Goal: Task Accomplishment & Management: Complete application form

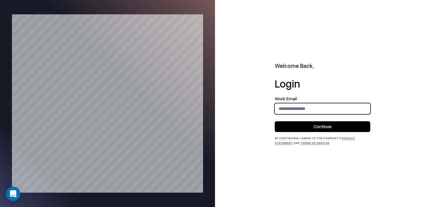
click at [309, 104] on input "email" at bounding box center [322, 108] width 95 height 11
type input "**********"
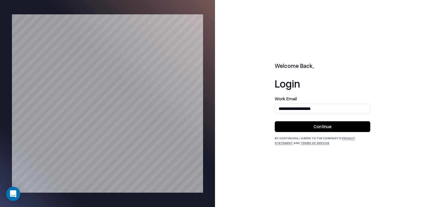
click at [316, 123] on button "Continue" at bounding box center [323, 126] width 96 height 11
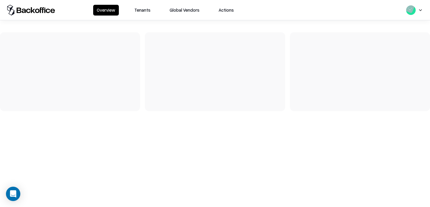
click at [133, 12] on button "Tenants" at bounding box center [142, 10] width 23 height 11
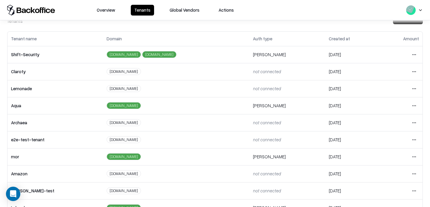
scroll to position [48, 0]
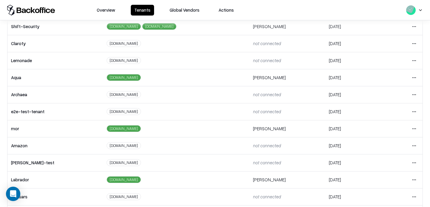
click at [416, 111] on html "Overview Tenants Global Vendors Actions Tenants Add Tenant Tenant name Domain A…" at bounding box center [215, 103] width 430 height 207
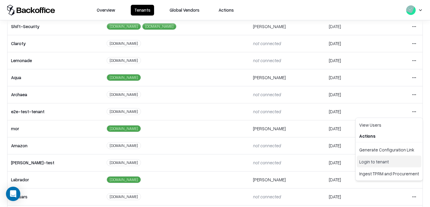
click at [382, 161] on div "Login to tenant" at bounding box center [389, 162] width 65 height 12
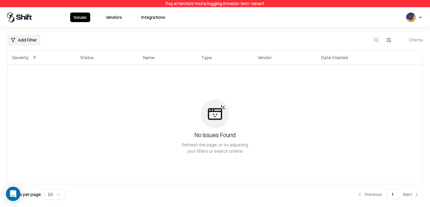
click at [108, 14] on button "Vendors" at bounding box center [114, 18] width 24 height 10
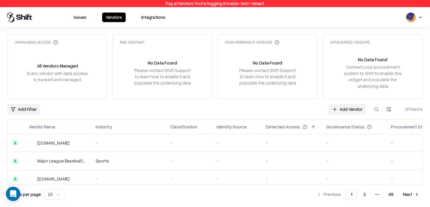
click at [375, 110] on button at bounding box center [376, 109] width 11 height 11
type input "********"
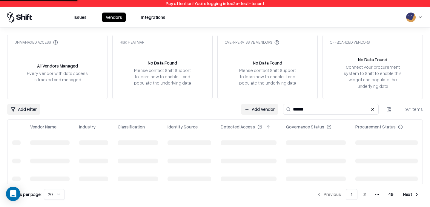
type input "******"
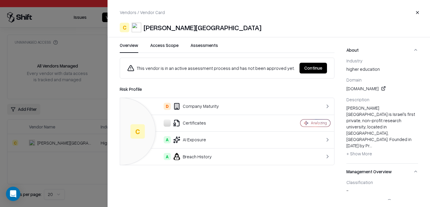
click at [313, 64] on button "Continue" at bounding box center [314, 68] width 28 height 11
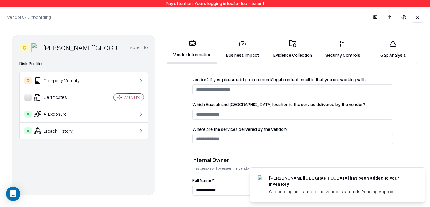
scroll to position [351, 0]
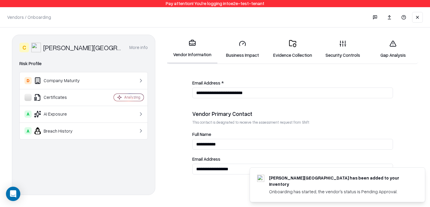
click at [307, 54] on link "Evidence Collection" at bounding box center [293, 49] width 50 height 28
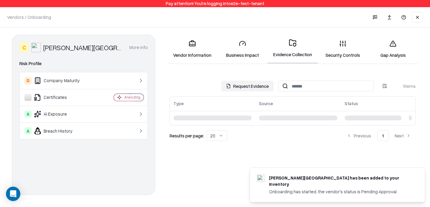
click at [290, 55] on link "Evidence Collection" at bounding box center [293, 49] width 50 height 29
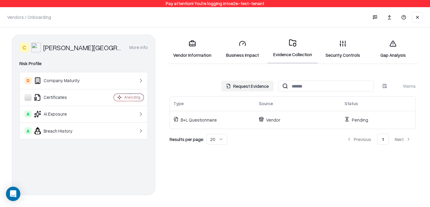
click at [259, 87] on button "Request Evidence" at bounding box center [248, 86] width 52 height 11
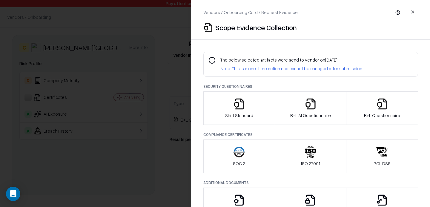
click at [379, 106] on icon "button" at bounding box center [383, 104] width 12 height 12
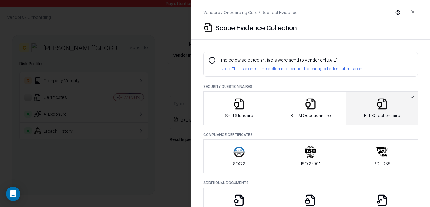
click at [416, 16] on button "button" at bounding box center [413, 12] width 11 height 11
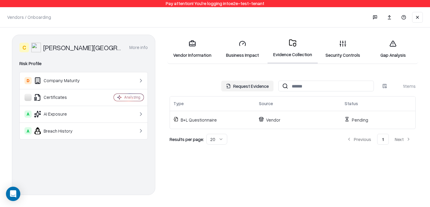
click at [394, 56] on link "Gap Analysis" at bounding box center [393, 49] width 50 height 28
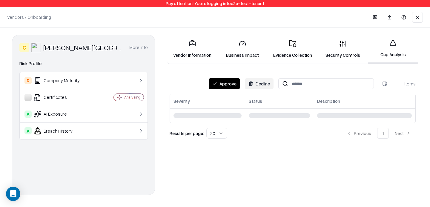
click at [395, 48] on link "Gap Analysis" at bounding box center [393, 49] width 50 height 29
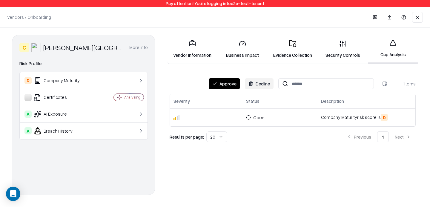
click at [234, 87] on button "Approve" at bounding box center [224, 83] width 31 height 11
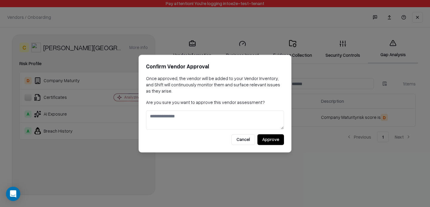
click at [257, 123] on textarea at bounding box center [215, 119] width 138 height 19
type textarea "*"
click at [268, 136] on button "Approve" at bounding box center [271, 139] width 27 height 11
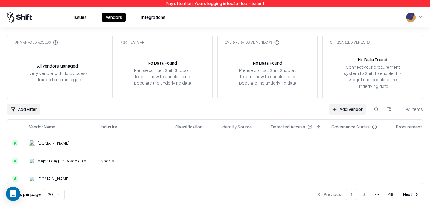
click at [355, 110] on link "Add Vendor" at bounding box center [347, 109] width 37 height 11
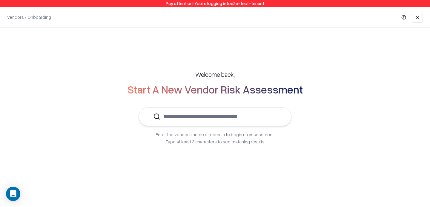
click at [246, 109] on input "text" at bounding box center [219, 117] width 117 height 18
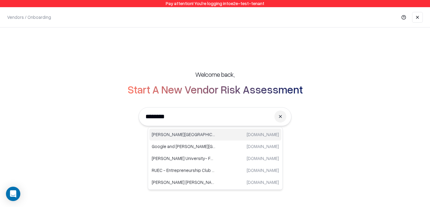
click at [179, 132] on p "[PERSON_NAME][GEOGRAPHIC_DATA]" at bounding box center [184, 135] width 64 height 6
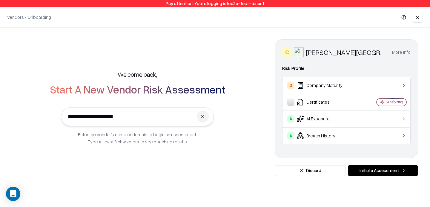
type input "**********"
click at [390, 170] on button "Initiate Assessment" at bounding box center [383, 170] width 70 height 11
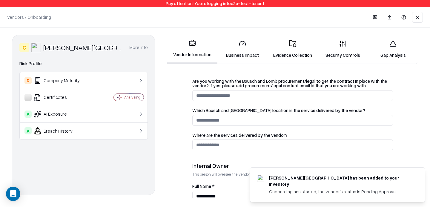
scroll to position [351, 0]
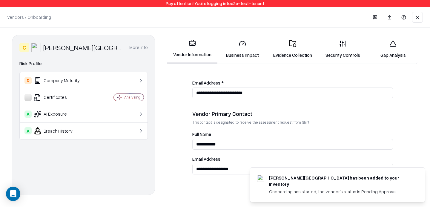
click at [223, 170] on input "**********" at bounding box center [293, 169] width 201 height 11
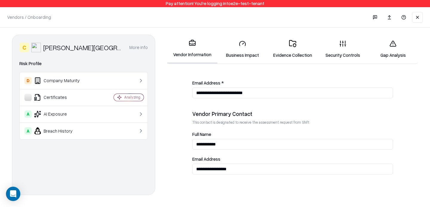
type input "**********"
click at [295, 46] on icon at bounding box center [292, 43] width 7 height 7
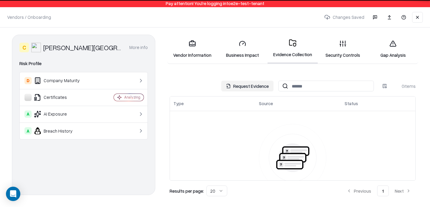
click at [253, 89] on button "Request Evidence" at bounding box center [248, 86] width 52 height 11
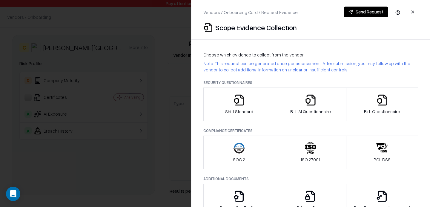
click at [358, 93] on button "B+L Questionnaire" at bounding box center [382, 104] width 72 height 33
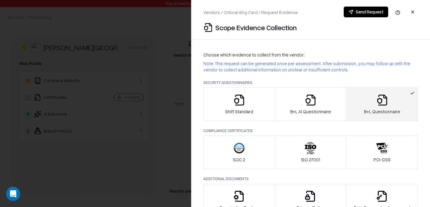
click at [367, 11] on button "Send Request" at bounding box center [366, 12] width 45 height 11
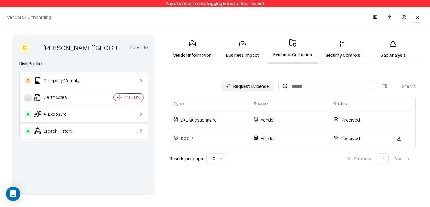
click at [353, 46] on link "Security Controls" at bounding box center [343, 49] width 50 height 28
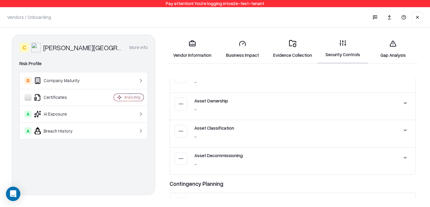
scroll to position [624, 0]
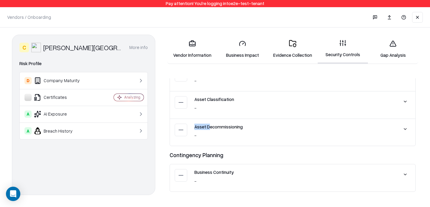
drag, startPoint x: 209, startPoint y: 112, endPoint x: 175, endPoint y: 175, distance: 71.8
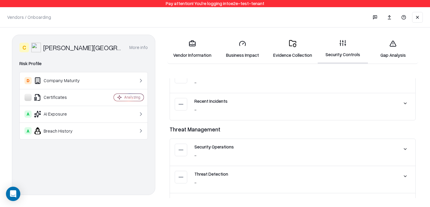
scroll to position [1439, 0]
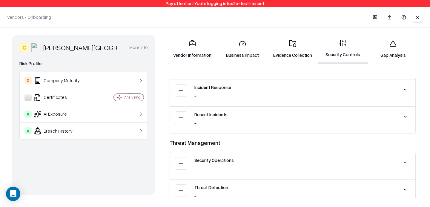
scroll to position [1439, 0]
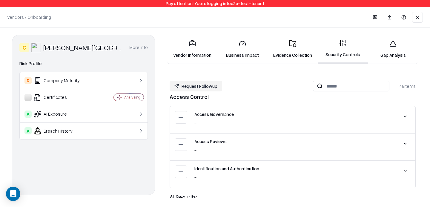
click at [295, 50] on link "Evidence Collection" at bounding box center [293, 49] width 50 height 28
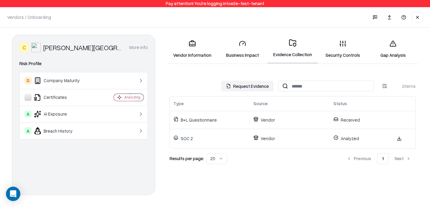
click at [337, 55] on link "Security Controls" at bounding box center [343, 49] width 50 height 28
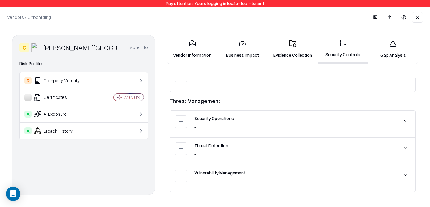
scroll to position [1439, 0]
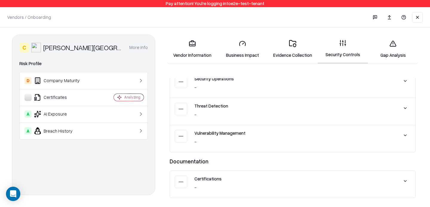
click at [247, 130] on div "Vulnerability Management" at bounding box center [294, 133] width 198 height 6
click at [406, 136] on button at bounding box center [405, 135] width 11 height 11
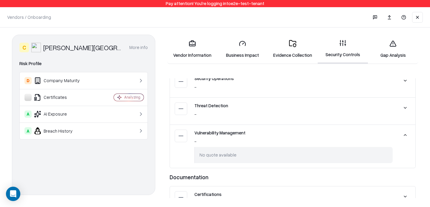
scroll to position [1455, 0]
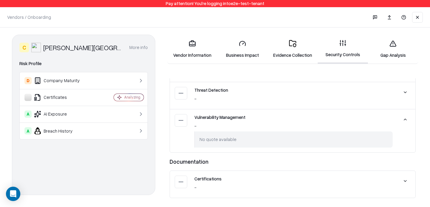
click at [405, 180] on button at bounding box center [405, 181] width 11 height 11
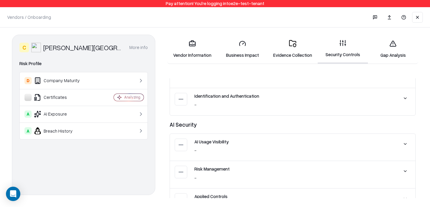
scroll to position [0, 0]
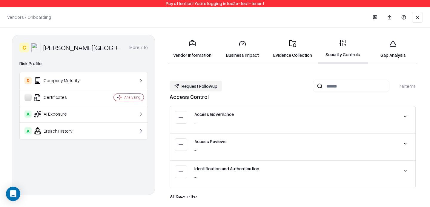
click at [405, 113] on button at bounding box center [405, 116] width 11 height 11
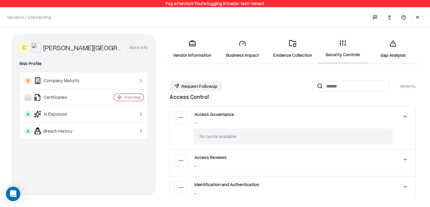
click at [410, 156] on button at bounding box center [405, 159] width 11 height 11
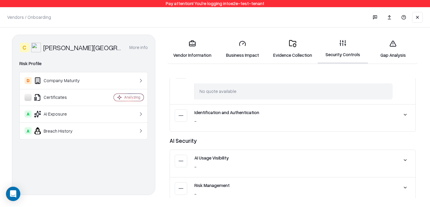
click at [407, 113] on button at bounding box center [405, 114] width 11 height 11
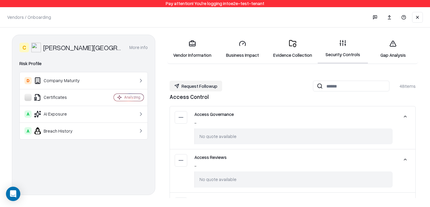
click at [292, 51] on link "Evidence Collection" at bounding box center [293, 49] width 50 height 28
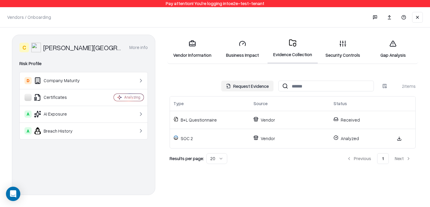
click at [340, 56] on link "Security Controls" at bounding box center [343, 49] width 50 height 28
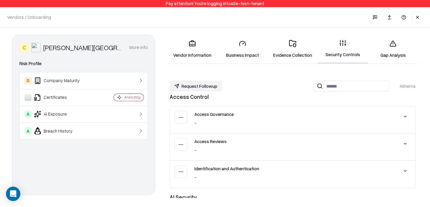
click at [180, 120] on icon at bounding box center [181, 117] width 7 height 7
click at [244, 110] on div "Access Governance - No quote available" at bounding box center [293, 119] width 246 height 27
click at [294, 54] on link "Evidence Collection" at bounding box center [293, 49] width 50 height 28
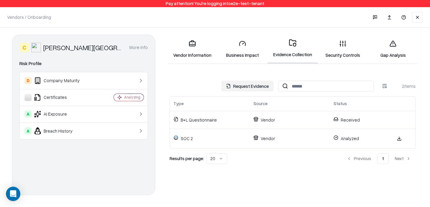
click at [339, 53] on link "Security Controls" at bounding box center [343, 49] width 50 height 28
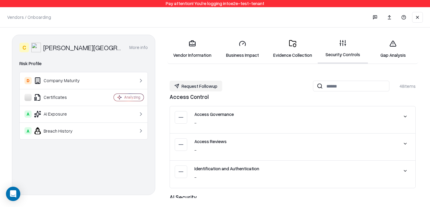
click at [242, 45] on icon at bounding box center [242, 43] width 7 height 7
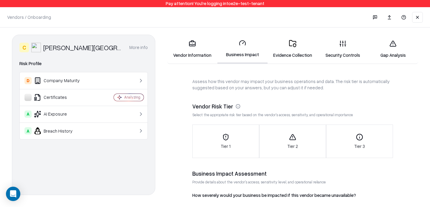
click at [298, 45] on link "Evidence Collection" at bounding box center [293, 49] width 50 height 28
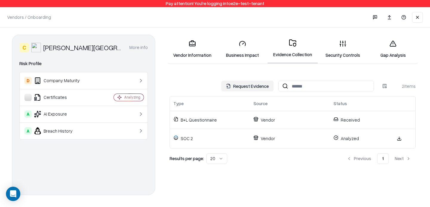
click at [397, 138] on link at bounding box center [400, 139] width 12 height 12
click at [349, 59] on link "Security Controls" at bounding box center [343, 49] width 50 height 28
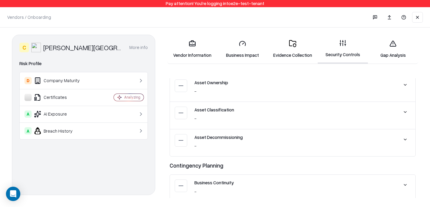
scroll to position [555, 0]
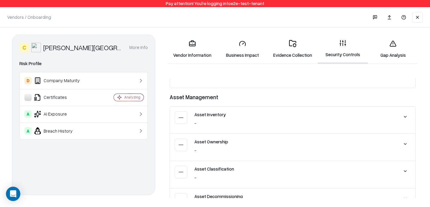
click at [300, 46] on link "Evidence Collection" at bounding box center [293, 49] width 50 height 28
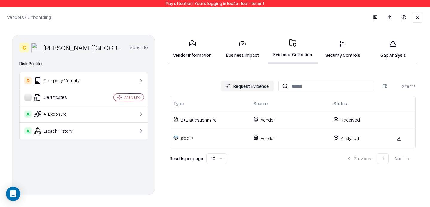
click at [340, 45] on icon at bounding box center [343, 43] width 7 height 7
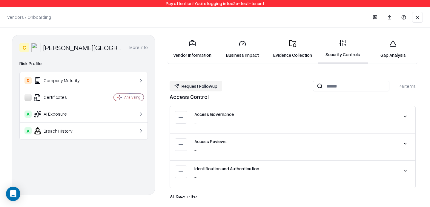
click at [210, 115] on div "Access Governance" at bounding box center [294, 114] width 198 height 6
click at [404, 117] on button at bounding box center [405, 116] width 11 height 11
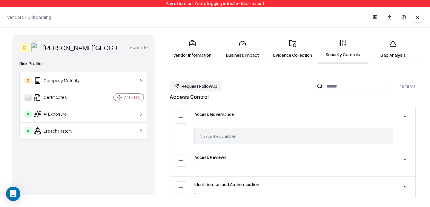
click at [404, 117] on button at bounding box center [405, 116] width 11 height 11
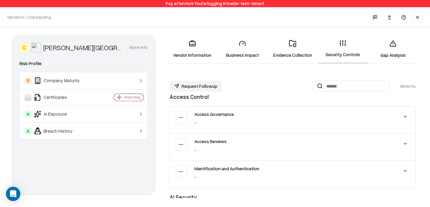
click at [392, 47] on icon at bounding box center [393, 43] width 7 height 7
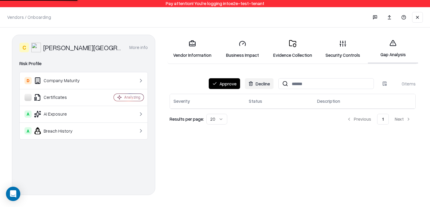
click at [419, 20] on button at bounding box center [418, 17] width 11 height 11
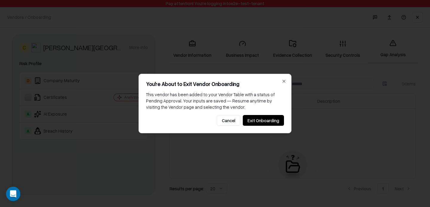
click at [269, 120] on button "Exit Onboarding" at bounding box center [263, 120] width 41 height 11
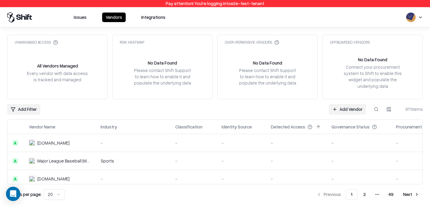
click at [377, 105] on button at bounding box center [376, 109] width 11 height 11
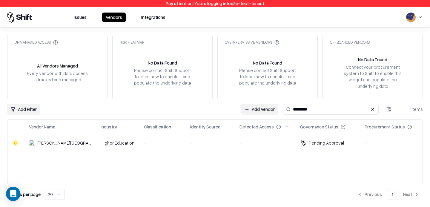
type input "********"
click at [218, 144] on div "-" at bounding box center [210, 143] width 40 height 6
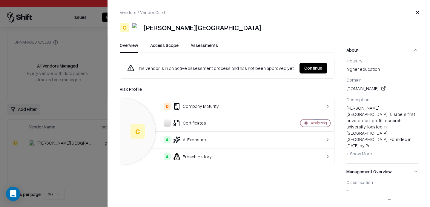
click at [309, 66] on button "Continue" at bounding box center [314, 68] width 28 height 11
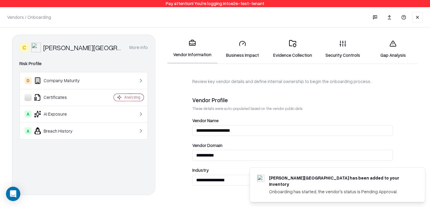
click at [342, 54] on link "Security Controls" at bounding box center [343, 49] width 50 height 28
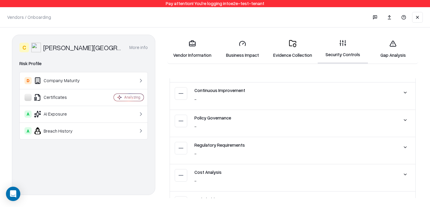
scroll to position [344, 0]
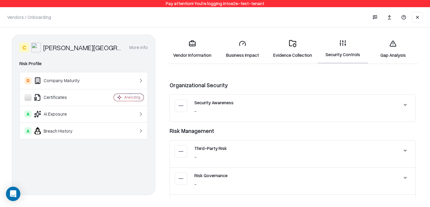
scroll to position [1439, 0]
